Goal: Transaction & Acquisition: Purchase product/service

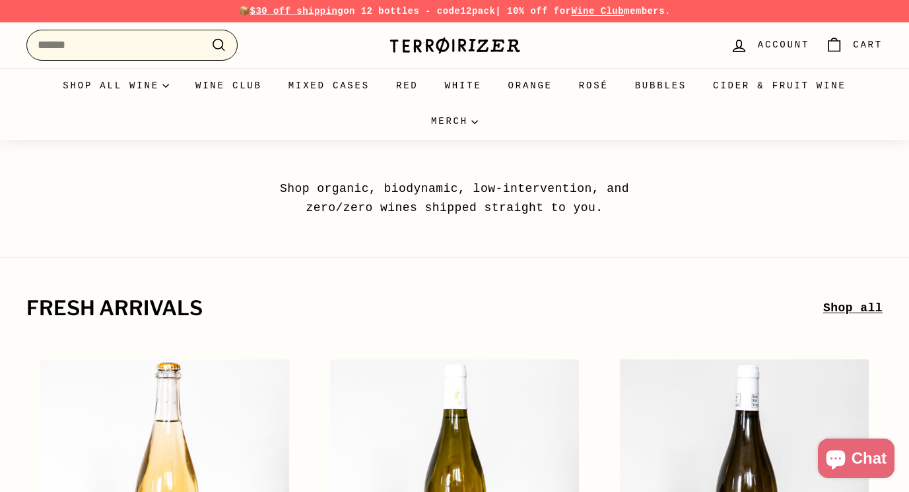
click at [198, 48] on input "Search" at bounding box center [131, 45] width 211 height 31
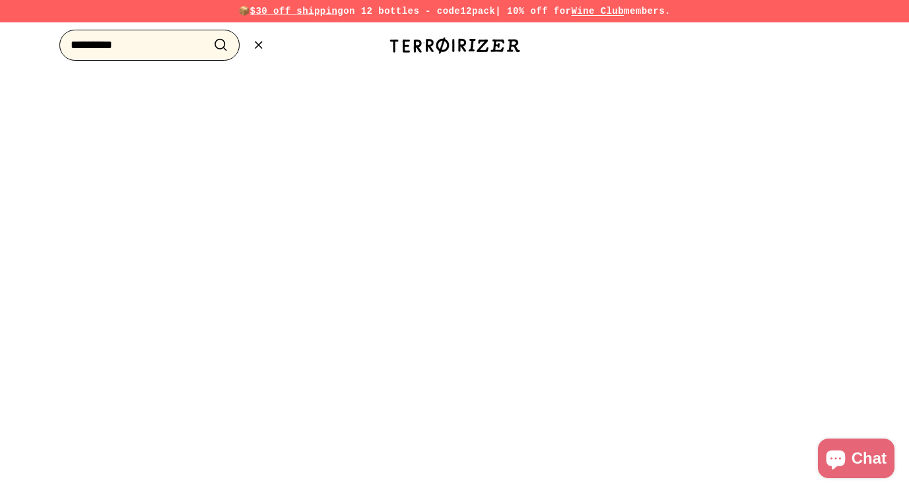
type input "*********"
click at [209, 35] on button ".cls-1{fill:none;stroke:#000;stroke-miterlimit:10;stroke-width:2px} Search" at bounding box center [221, 45] width 24 height 20
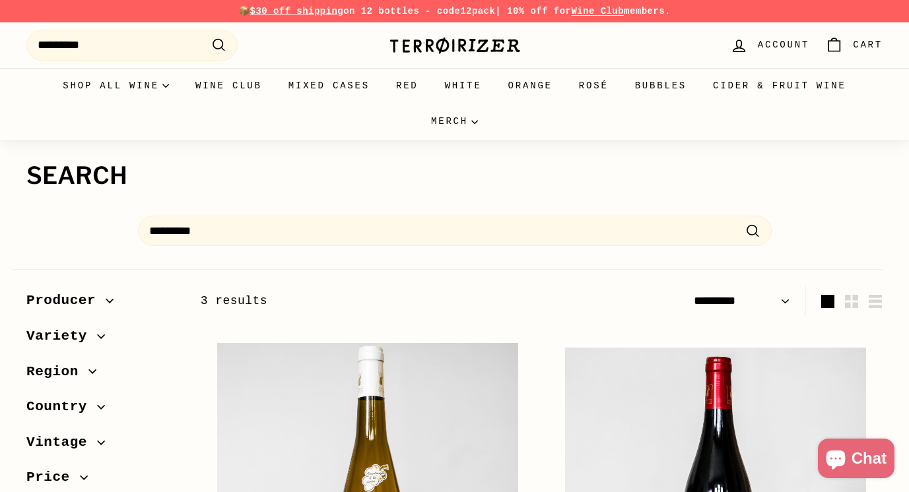
select select "*********"
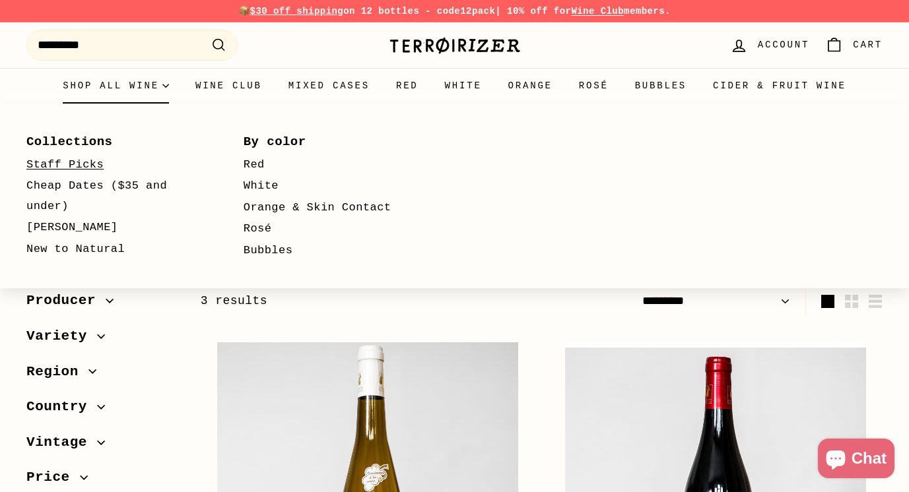
click at [81, 160] on link "Staff Picks" at bounding box center [115, 165] width 179 height 22
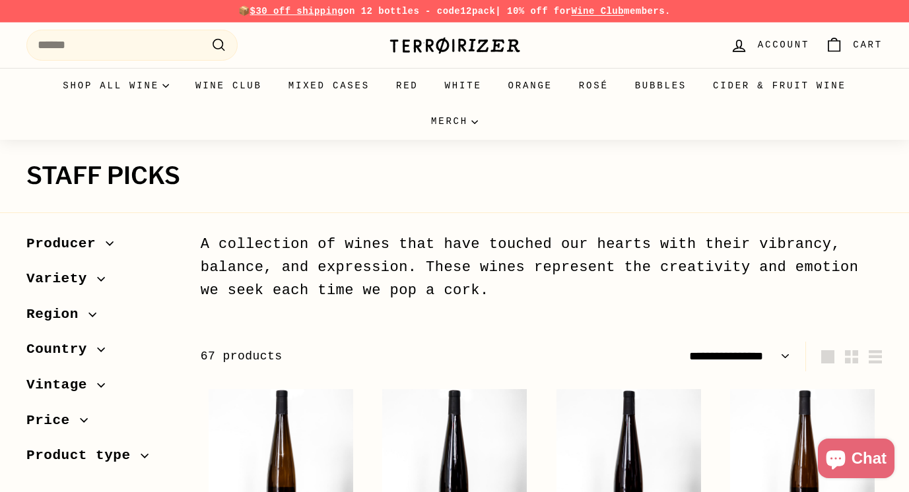
select select "**********"
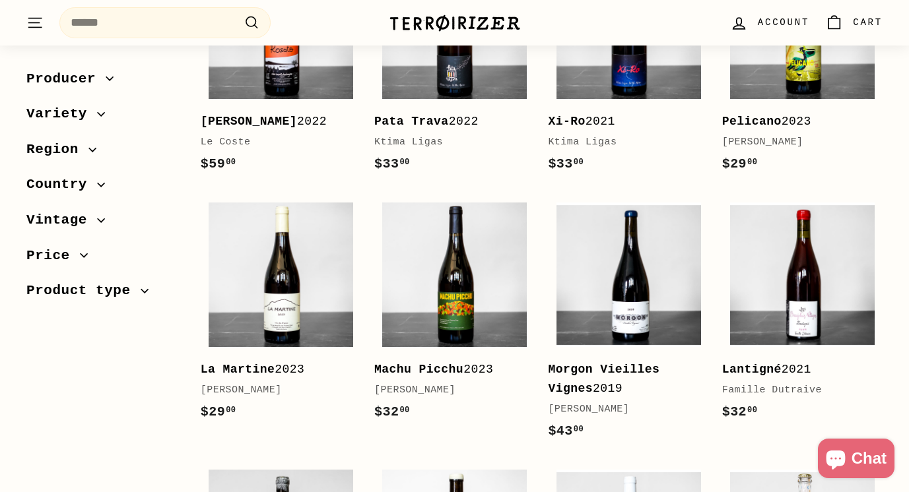
scroll to position [2050, 0]
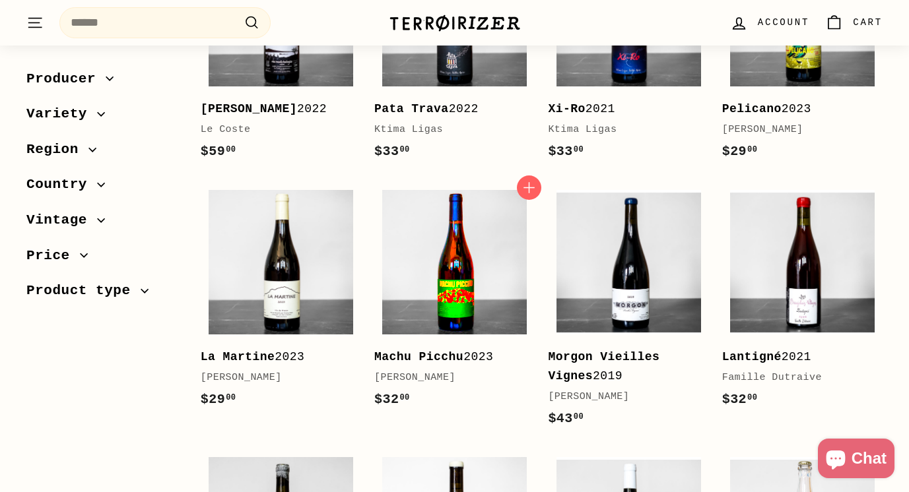
click at [424, 276] on img at bounding box center [454, 262] width 145 height 145
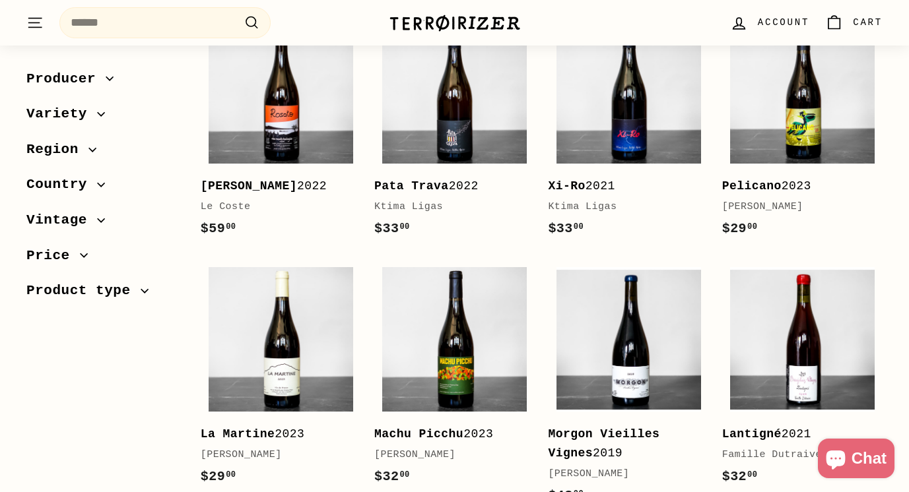
scroll to position [1966, 0]
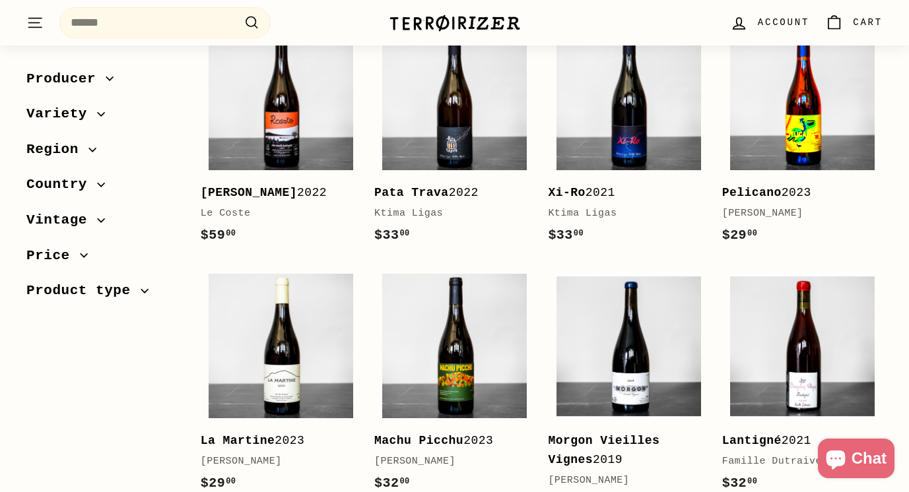
click at [771, 126] on img at bounding box center [802, 98] width 145 height 145
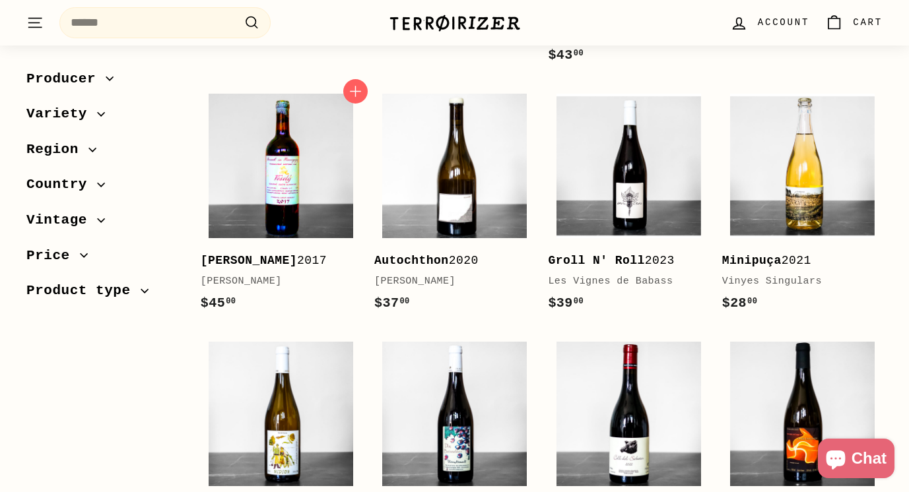
scroll to position [2417, 0]
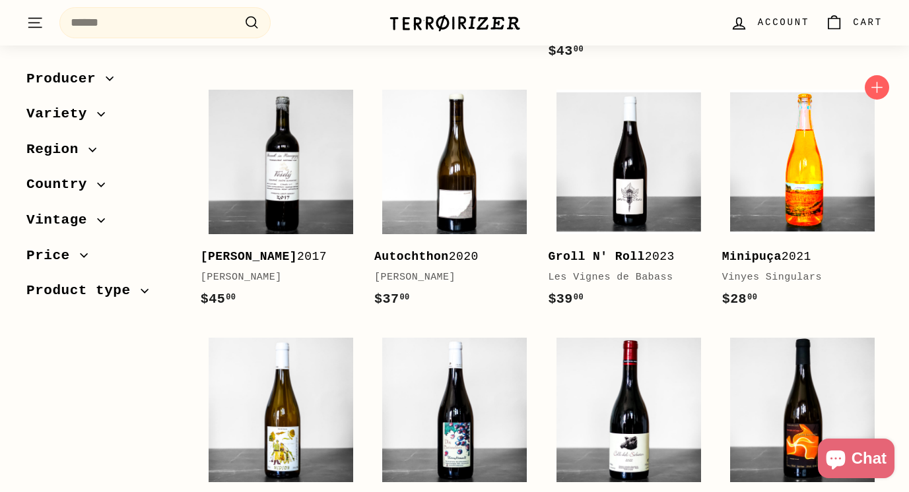
click at [783, 216] on img at bounding box center [802, 162] width 145 height 145
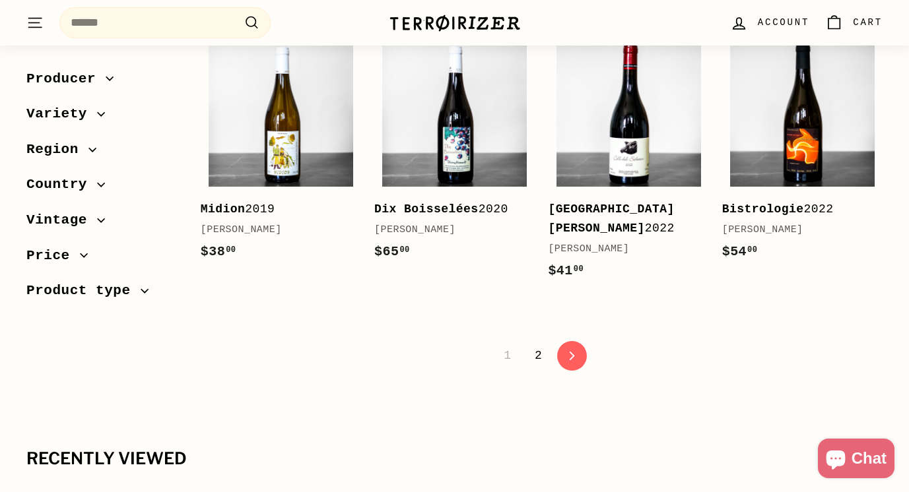
scroll to position [2701, 0]
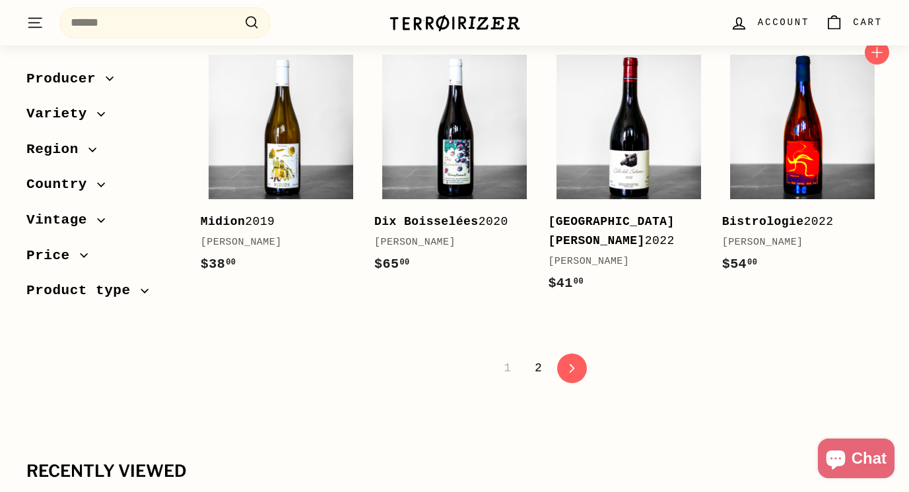
click at [757, 178] on img at bounding box center [802, 127] width 145 height 145
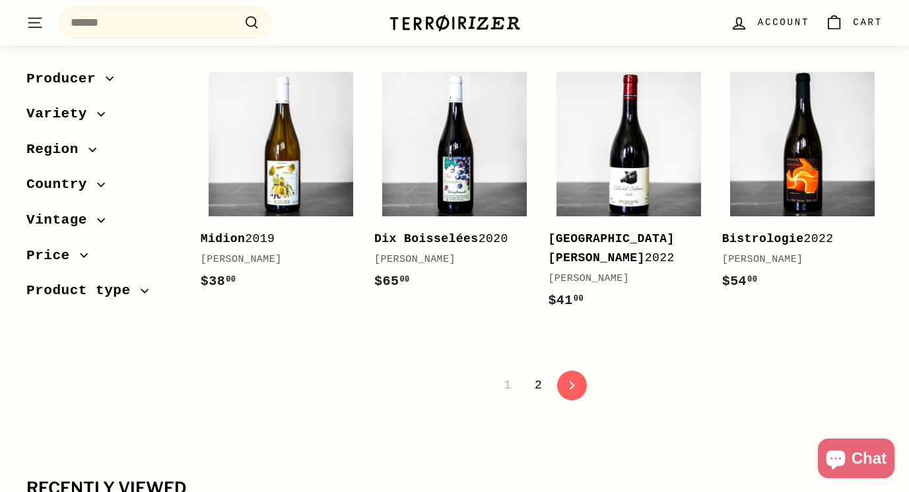
click at [535, 387] on link "2" at bounding box center [538, 385] width 23 height 22
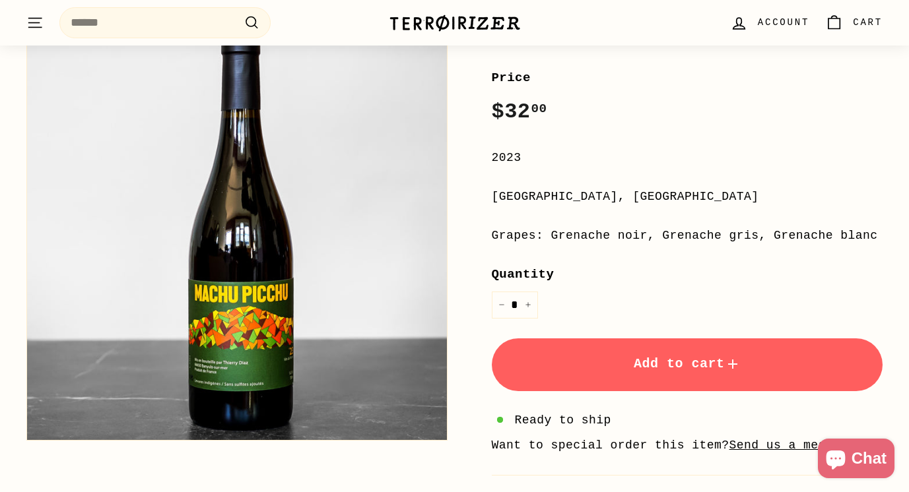
scroll to position [202, 0]
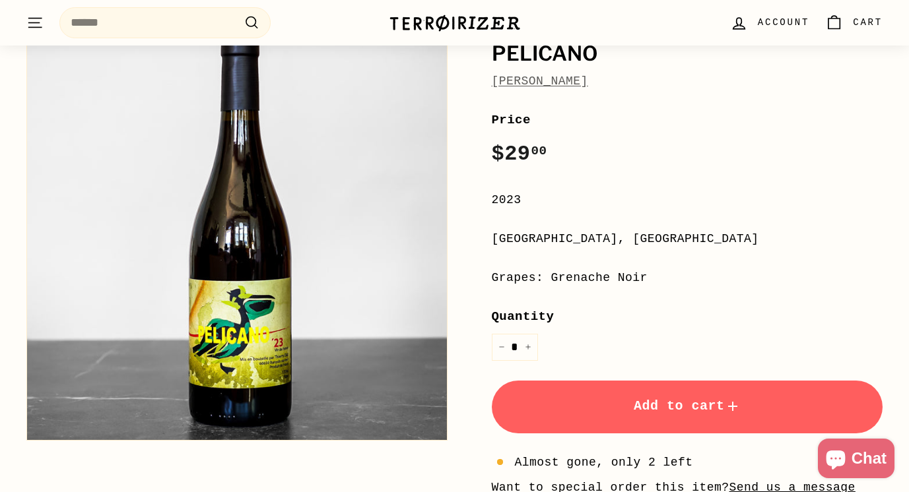
scroll to position [169, 0]
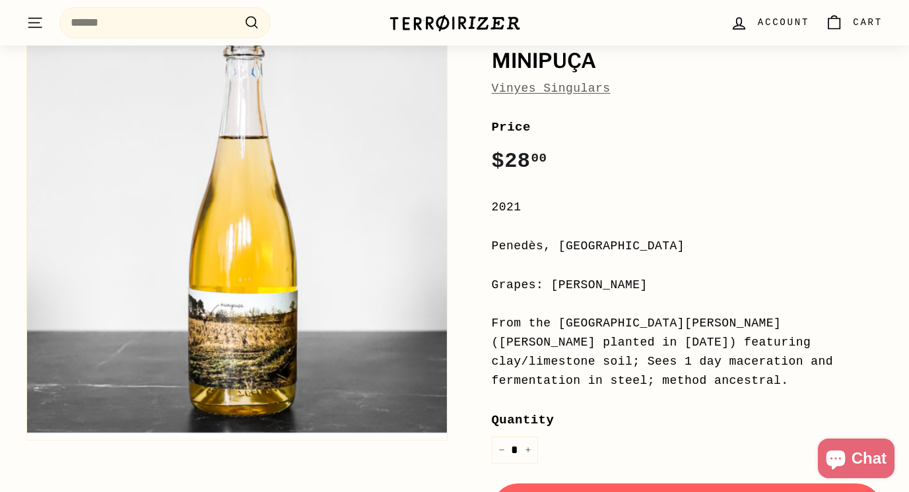
scroll to position [160, 0]
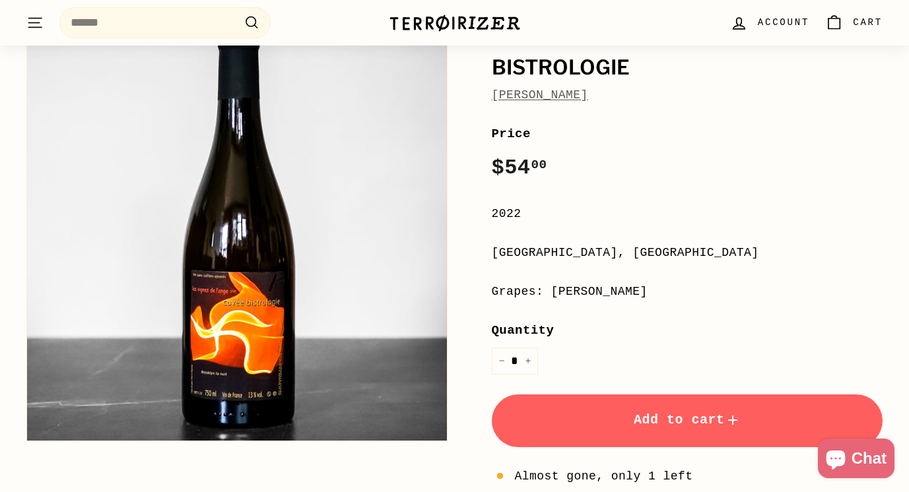
scroll to position [153, 0]
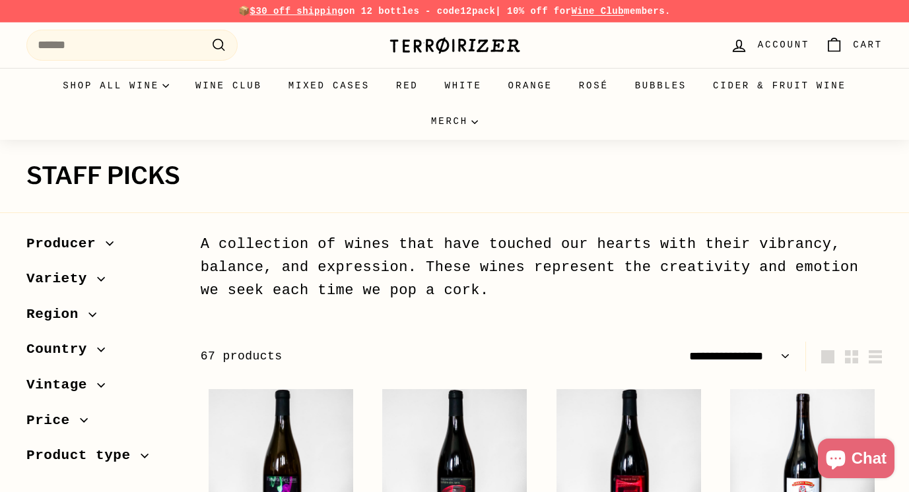
select select "**********"
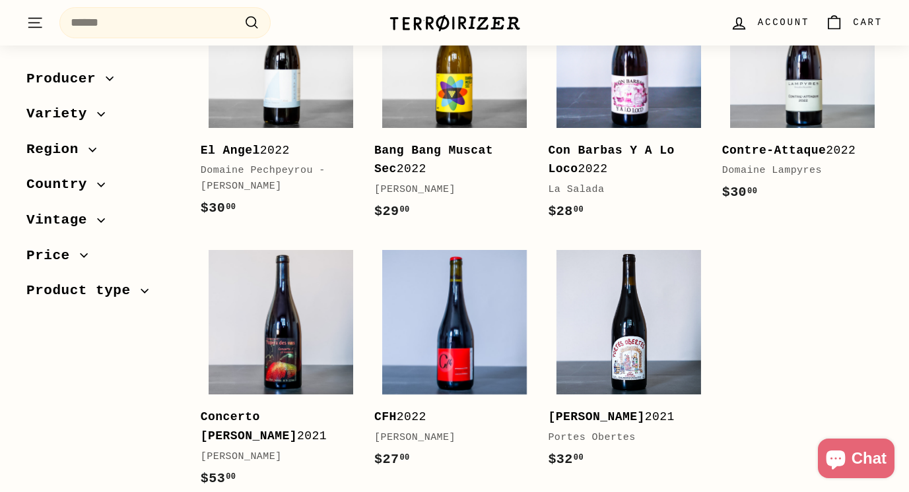
scroll to position [1790, 0]
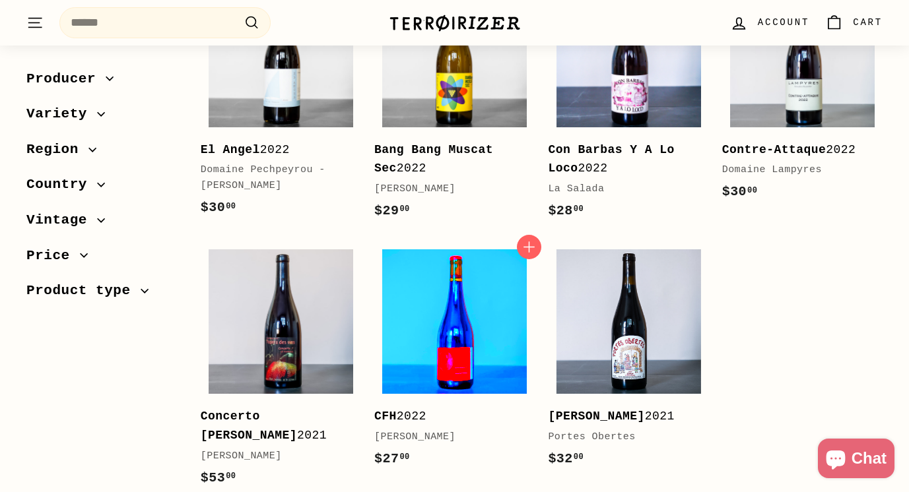
click at [410, 300] on img at bounding box center [454, 321] width 145 height 145
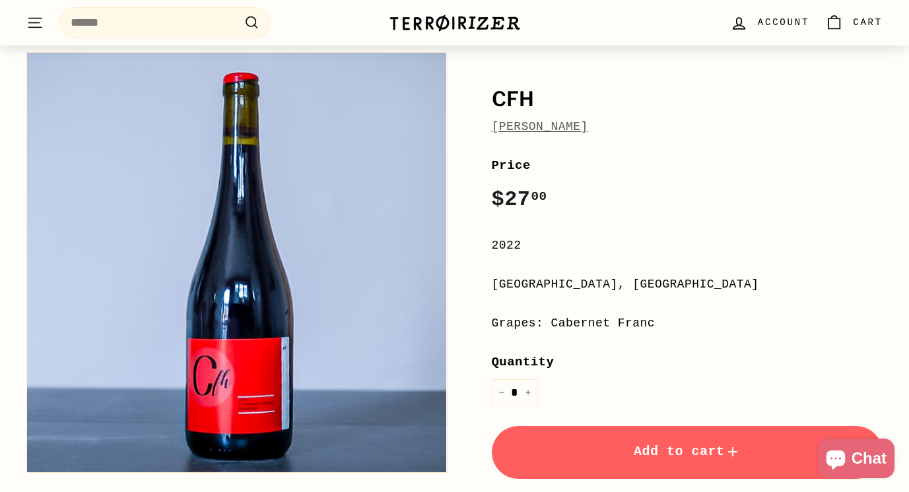
scroll to position [125, 0]
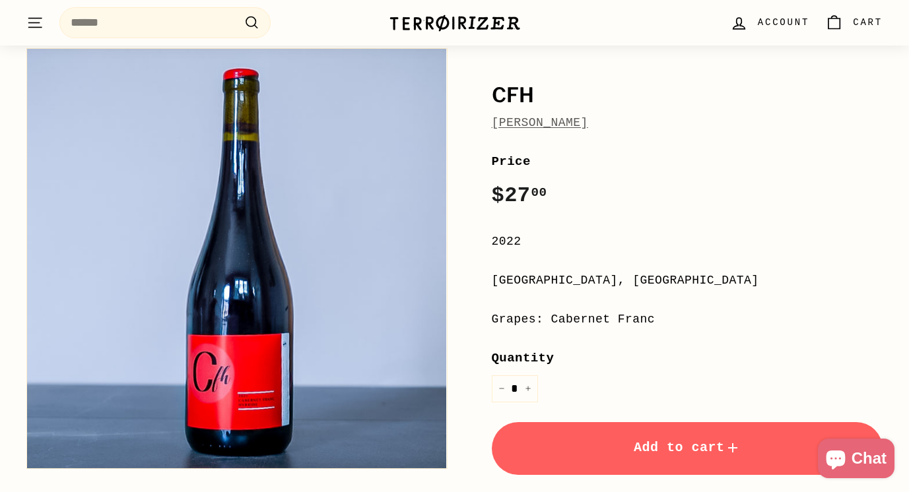
click at [682, 461] on button "Add to cart" at bounding box center [687, 448] width 391 height 53
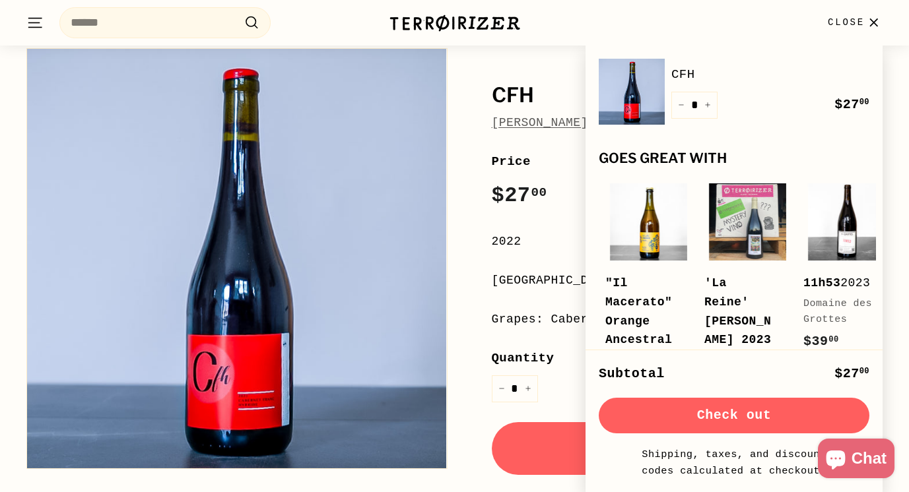
click at [863, 19] on span "Close" at bounding box center [846, 22] width 37 height 15
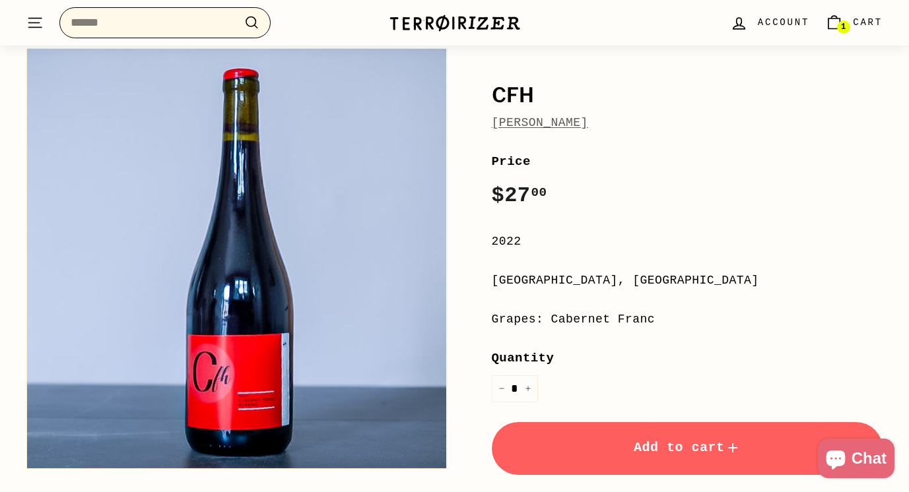
click at [237, 25] on input "Search" at bounding box center [164, 22] width 211 height 31
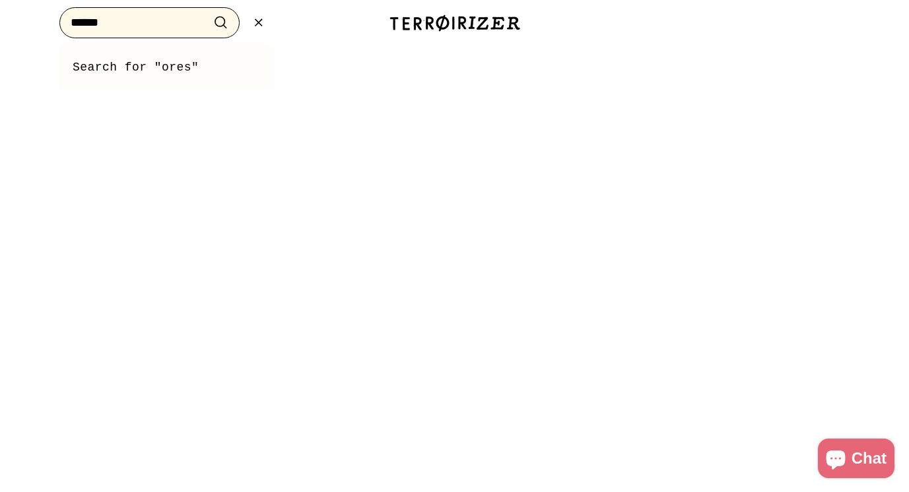
type input "******"
click at [209, 13] on button ".cls-1{fill:none;stroke:#000;stroke-miterlimit:10;stroke-width:2px} Search" at bounding box center [221, 23] width 24 height 20
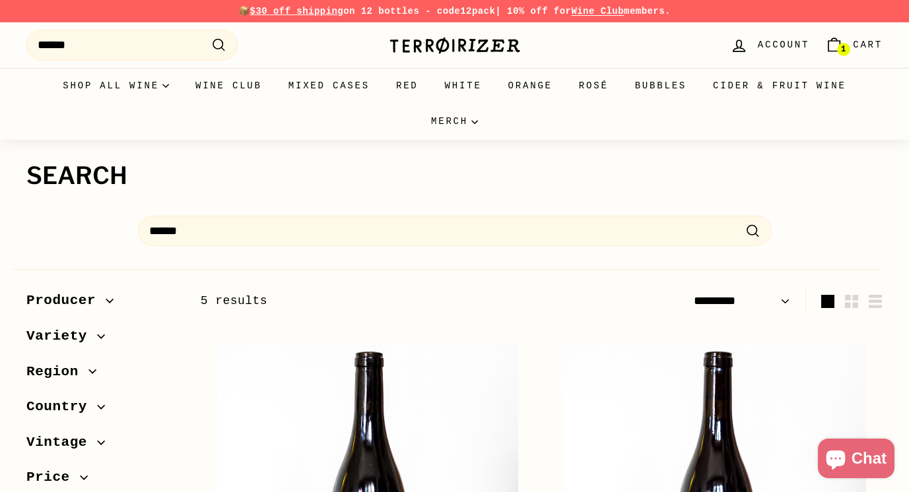
select select "*********"
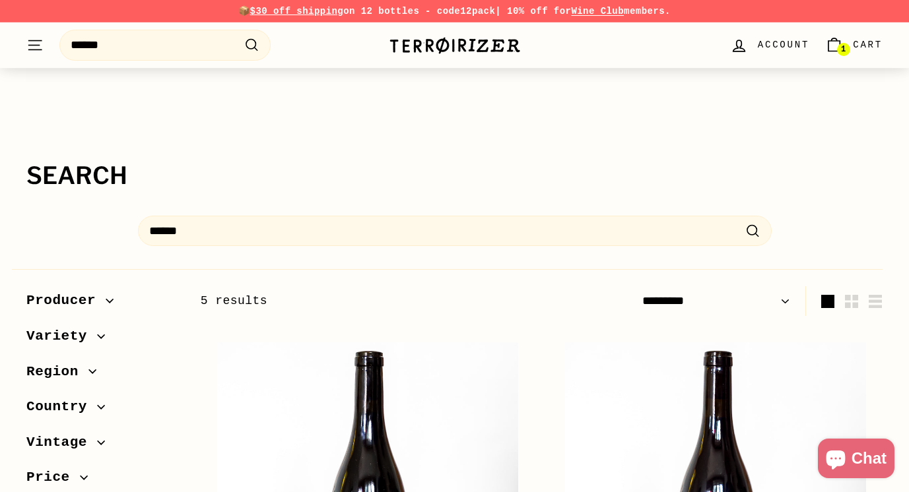
scroll to position [236, 0]
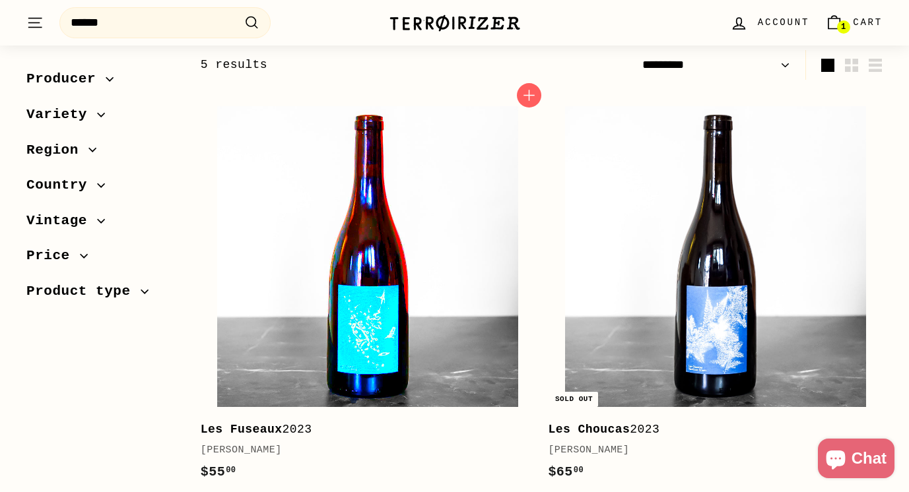
click at [507, 260] on img at bounding box center [367, 256] width 301 height 301
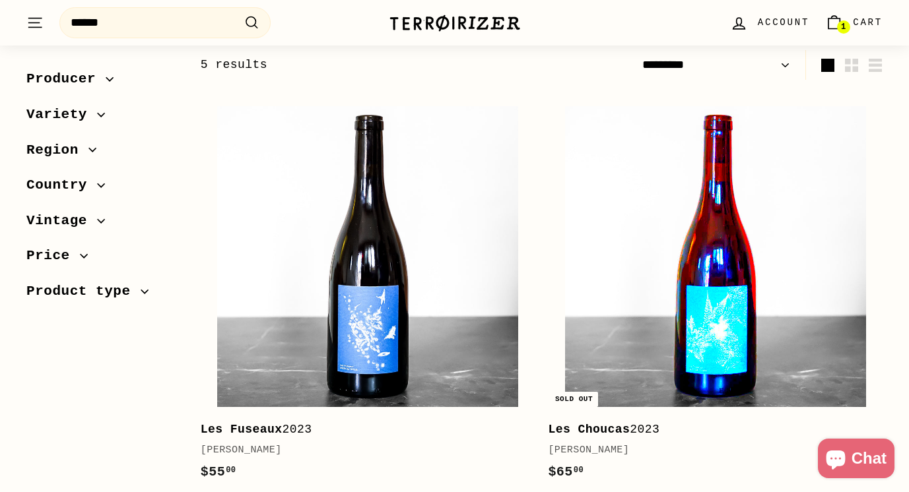
click at [692, 272] on img at bounding box center [715, 256] width 301 height 301
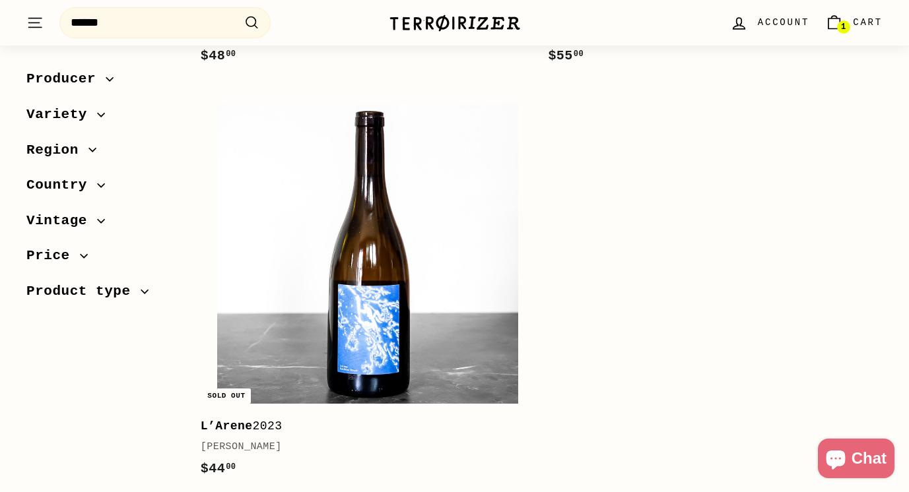
scroll to position [1070, 0]
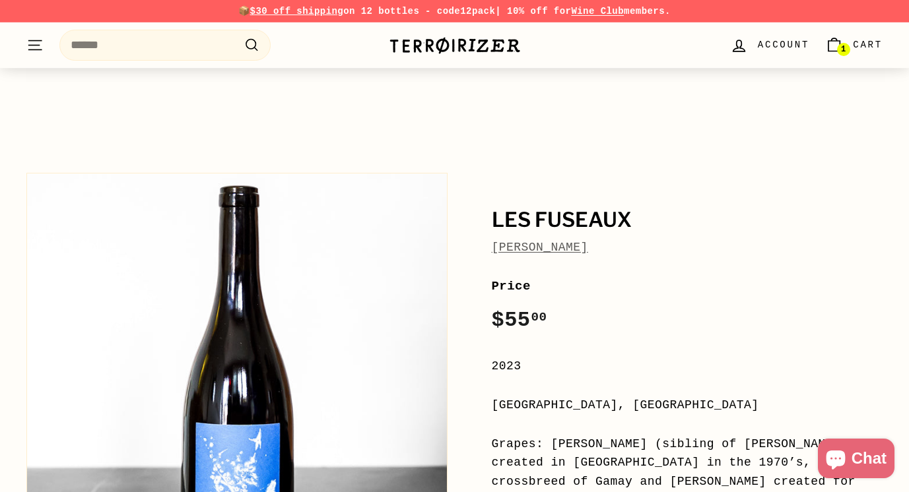
scroll to position [231, 0]
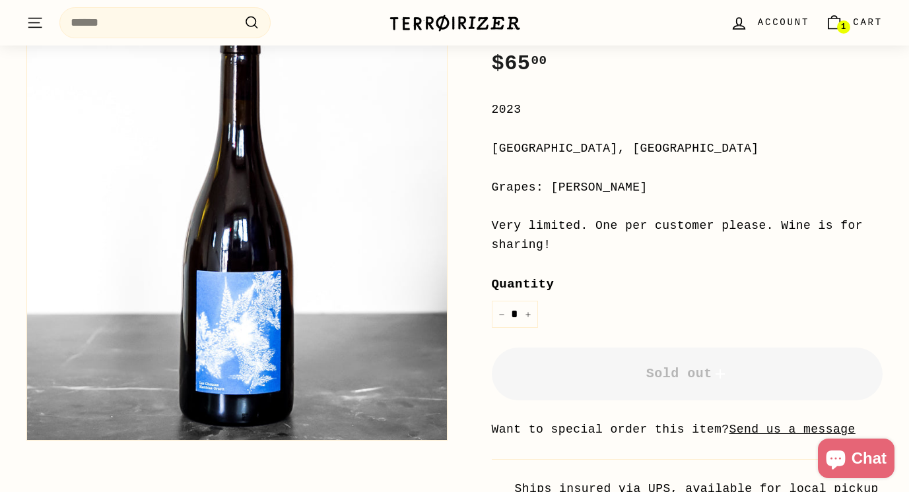
scroll to position [268, 0]
